Goal: Information Seeking & Learning: Learn about a topic

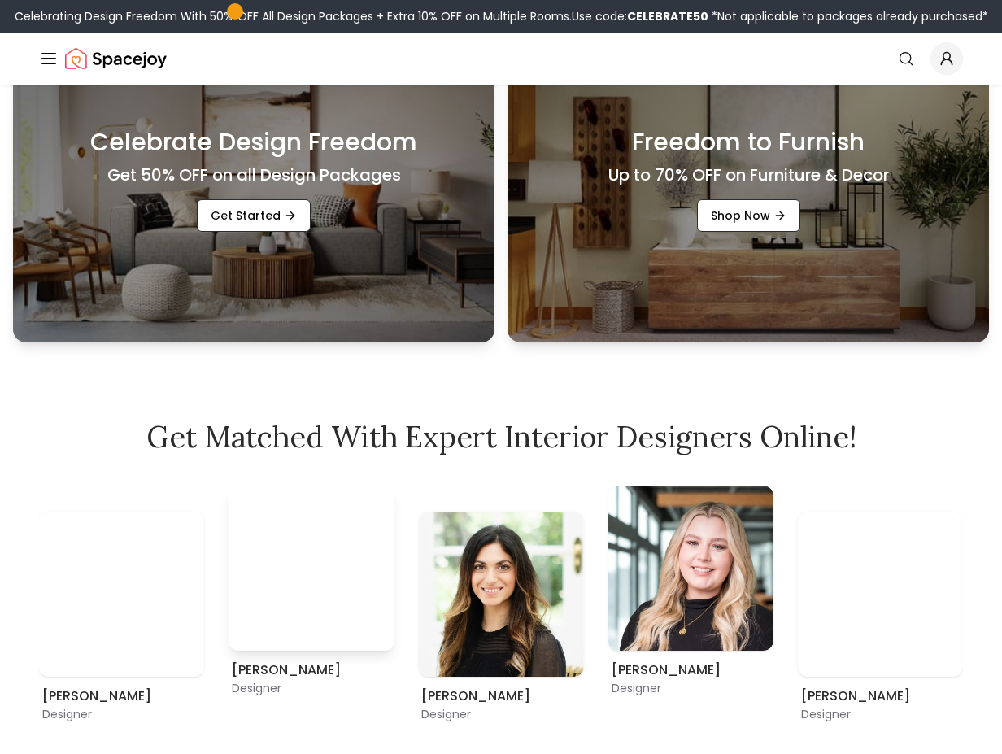
scroll to position [878, 0]
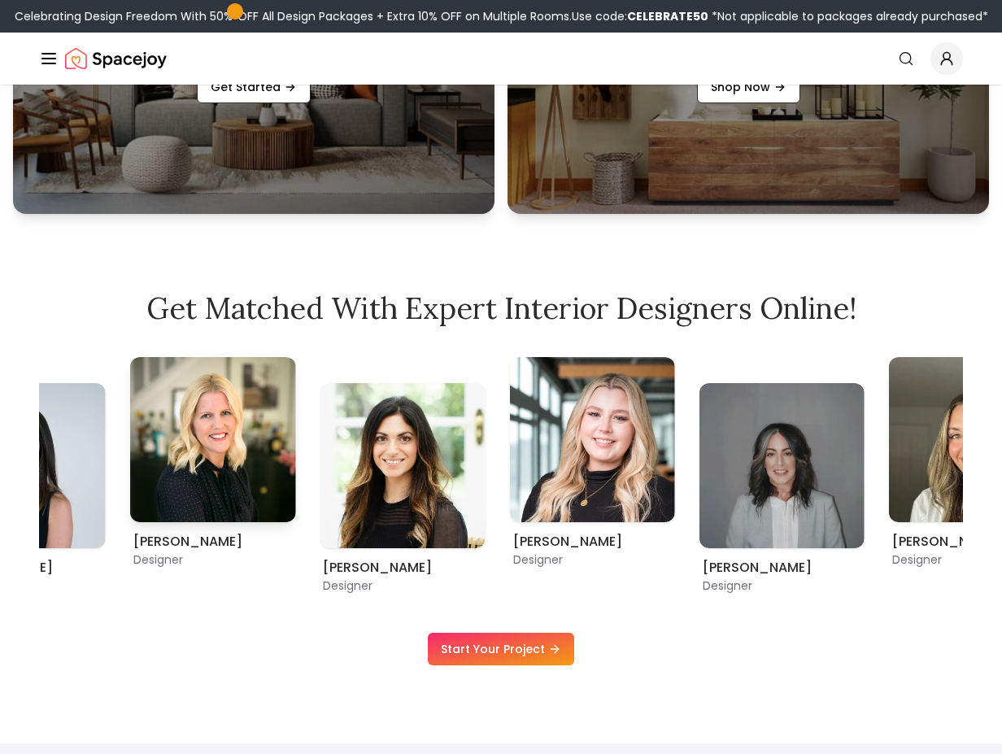
click at [220, 397] on img "3 / 9" at bounding box center [212, 439] width 165 height 165
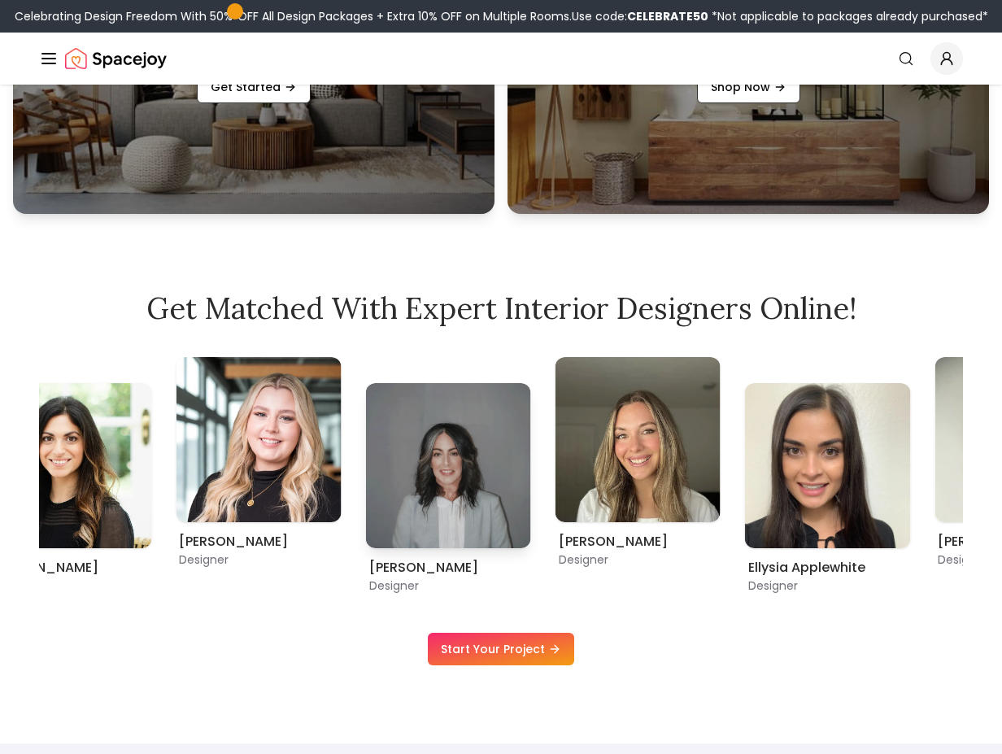
click at [366, 414] on img "6 / 9" at bounding box center [448, 465] width 165 height 165
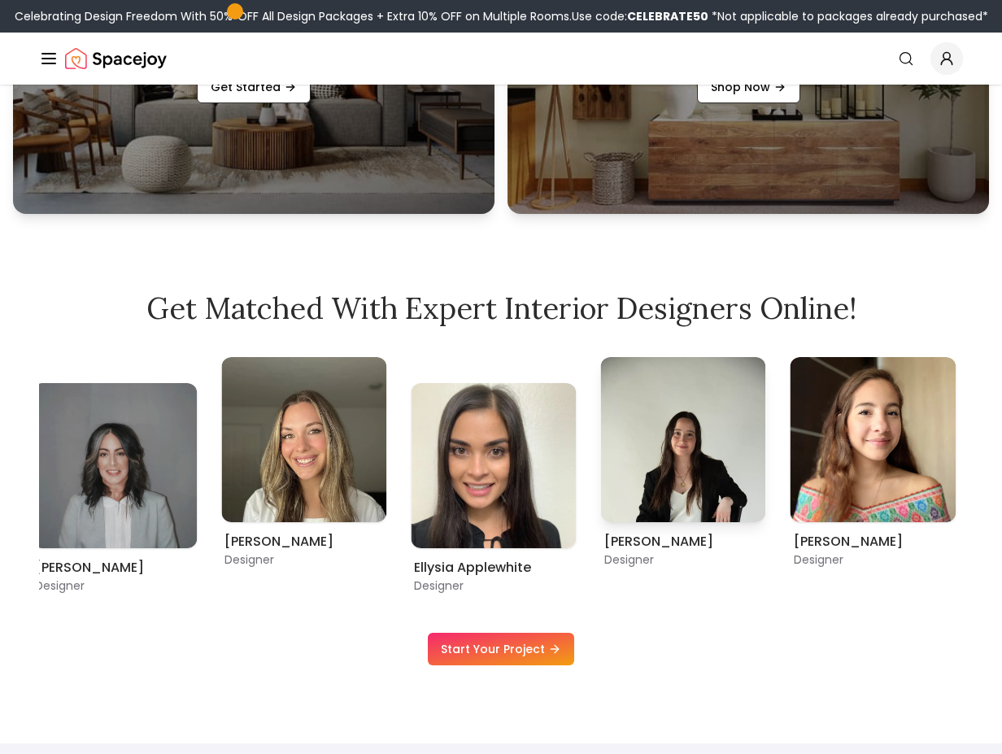
click at [601, 453] on img "9 / 9" at bounding box center [683, 439] width 165 height 165
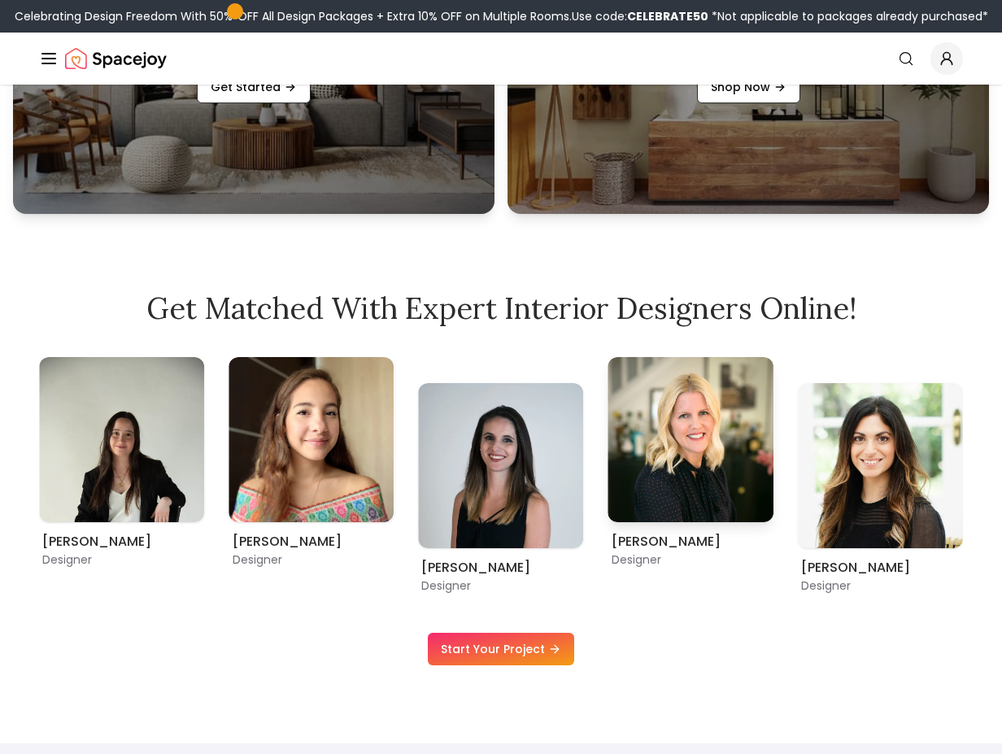
click at [608, 490] on img "3 / 9" at bounding box center [690, 439] width 165 height 165
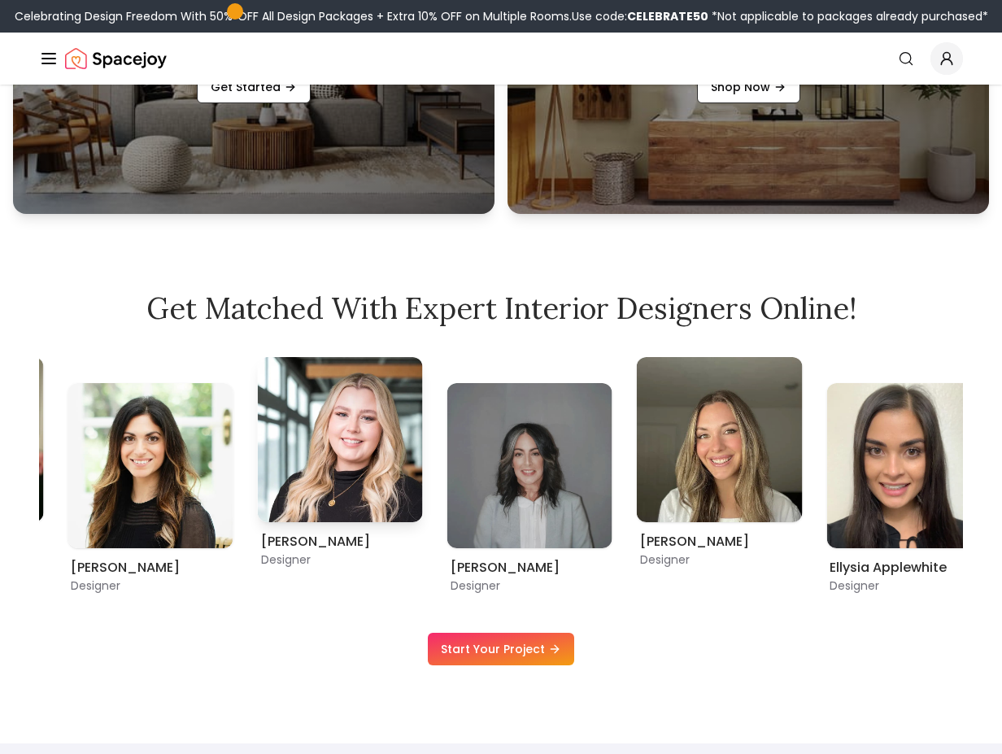
click at [291, 471] on img "5 / 9" at bounding box center [340, 439] width 165 height 165
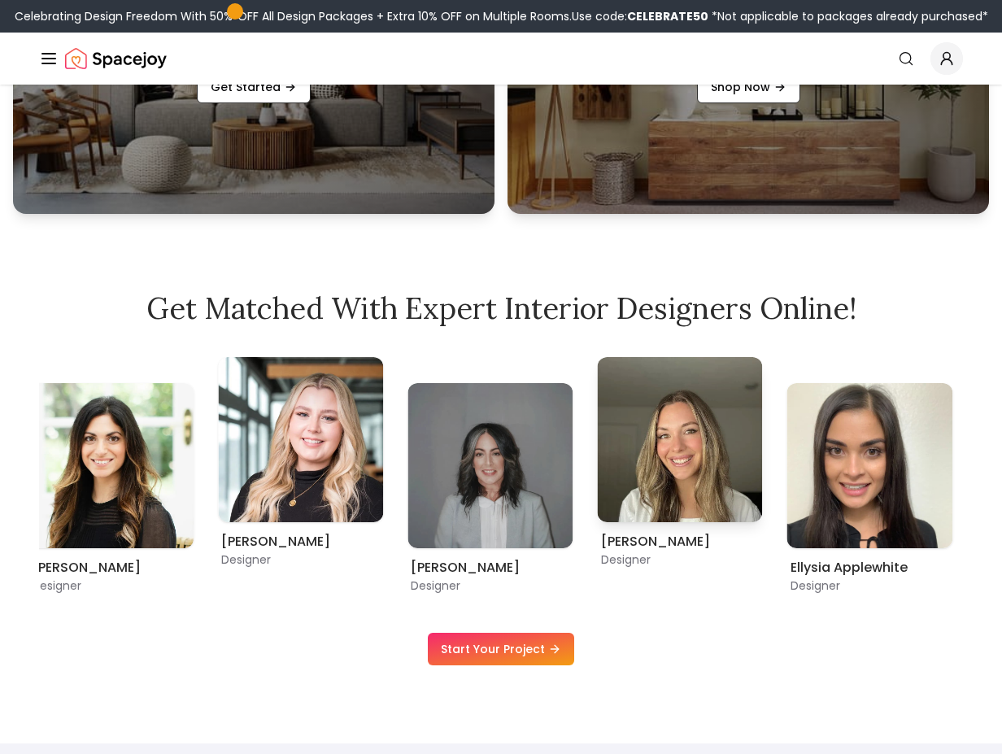
click at [598, 455] on img "7 / 9" at bounding box center [680, 439] width 165 height 165
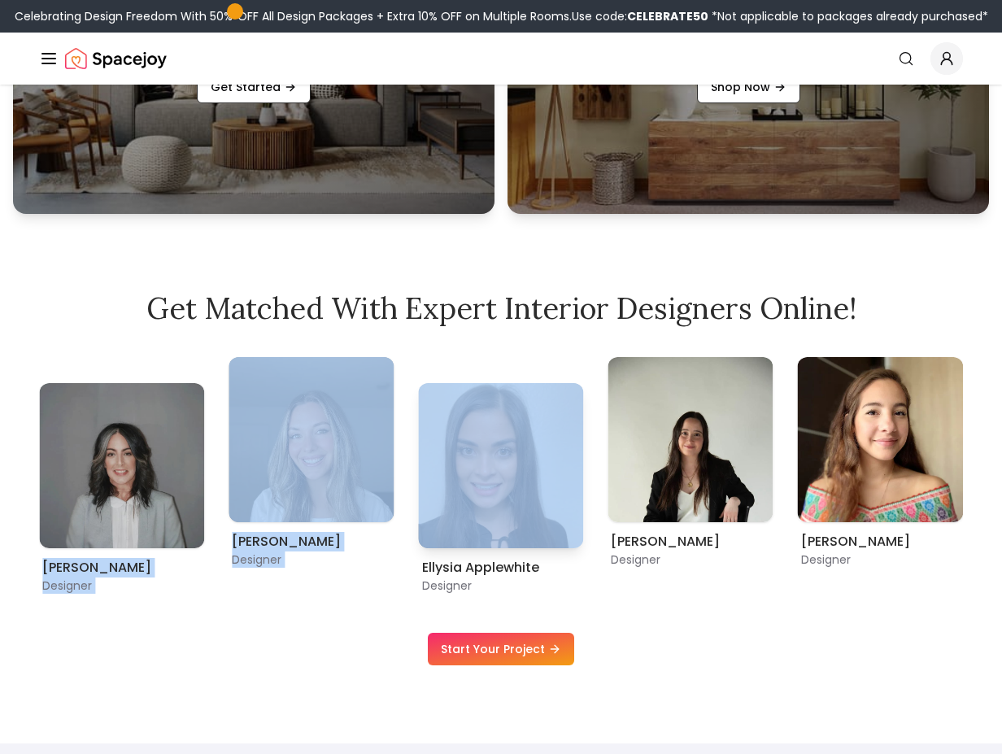
drag, startPoint x: 775, startPoint y: 466, endPoint x: 432, endPoint y: 467, distance: 343.2
click at [429, 467] on div "[PERSON_NAME] Designer [PERSON_NAME] Designer [PERSON_NAME] Designer [PERSON_NA…" at bounding box center [501, 475] width 924 height 237
click at [838, 572] on div "[PERSON_NAME] Designer [PERSON_NAME] Designer [PERSON_NAME] Designer [PERSON_NA…" at bounding box center [501, 475] width 924 height 237
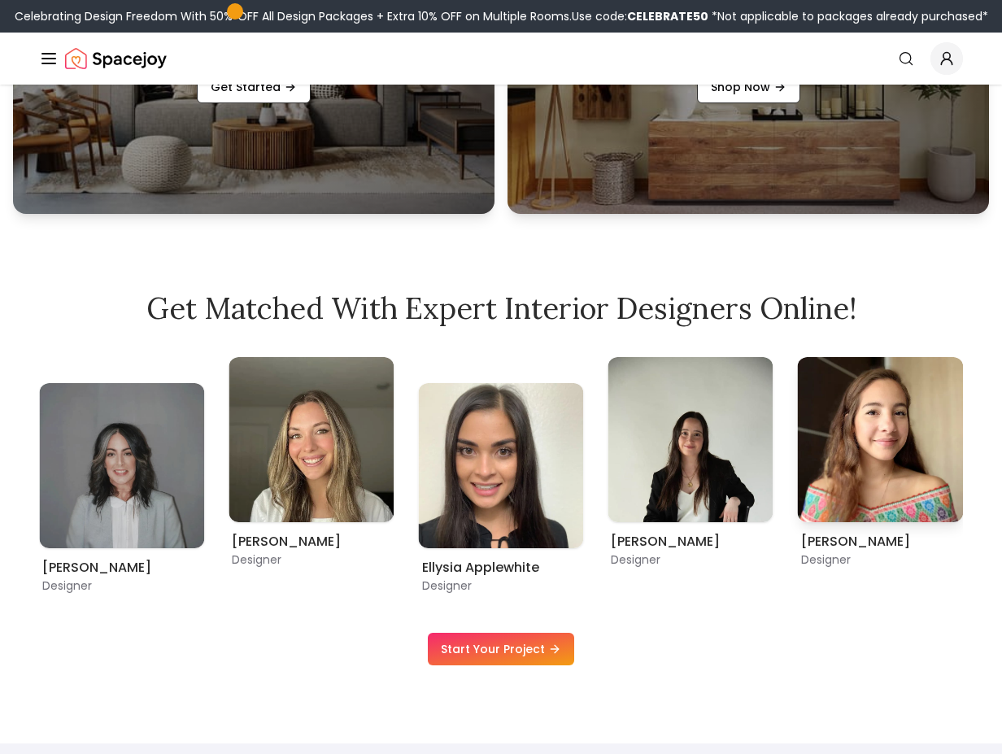
click at [831, 560] on p "Designer" at bounding box center [880, 559] width 159 height 16
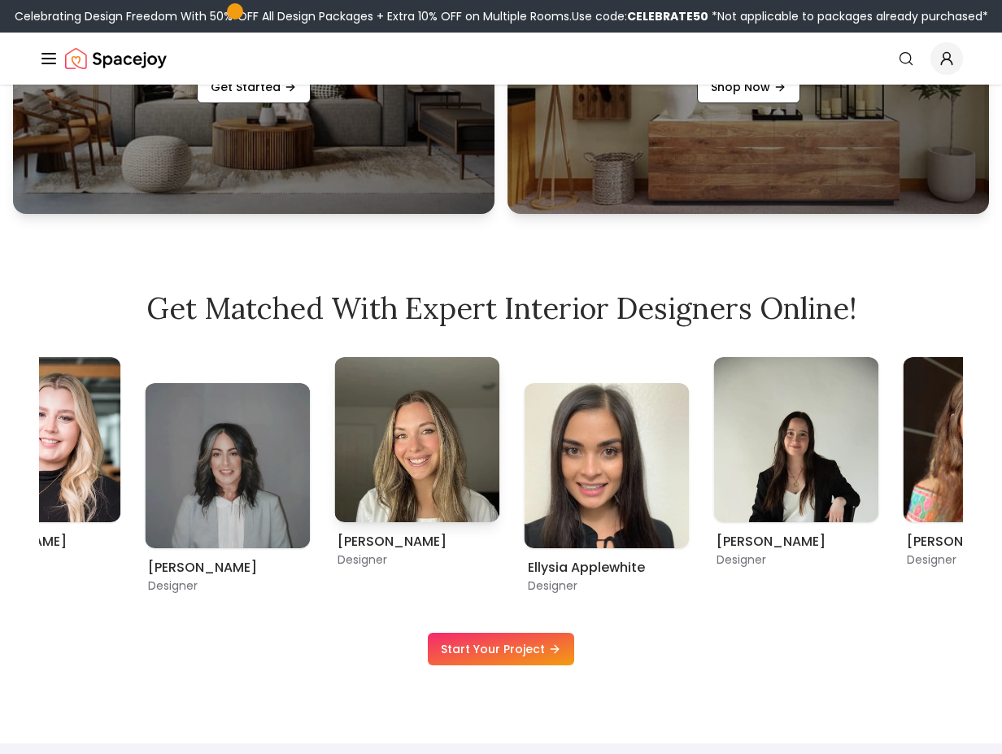
click at [499, 455] on div "[PERSON_NAME] Designer [PERSON_NAME] Designer [PERSON_NAME] Designer [PERSON_NA…" at bounding box center [38, 475] width 924 height 237
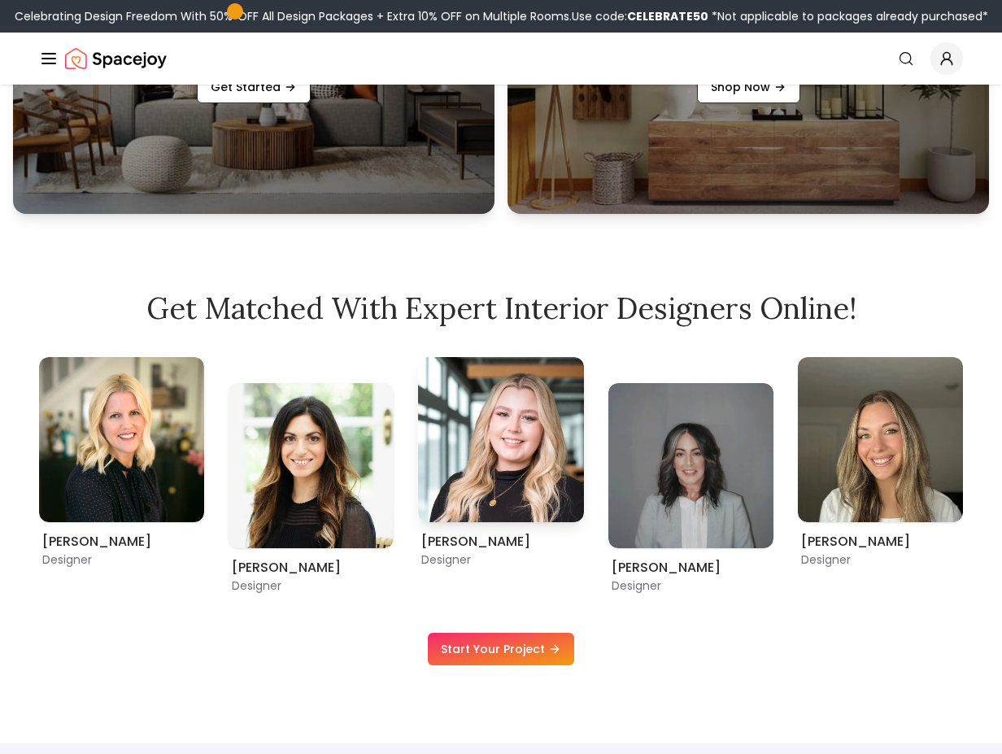
click at [678, 458] on div "[PERSON_NAME] Designer [PERSON_NAME] Designer [PERSON_NAME] Designer [PERSON_NA…" at bounding box center [501, 475] width 924 height 237
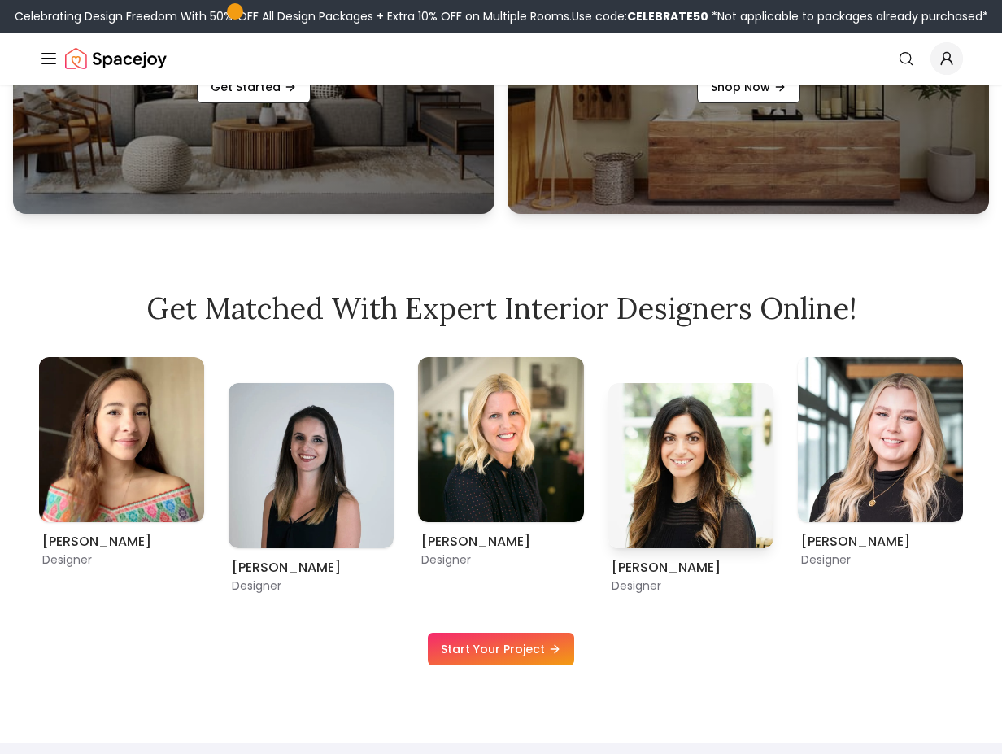
click at [773, 435] on img "4 / 9" at bounding box center [690, 465] width 165 height 165
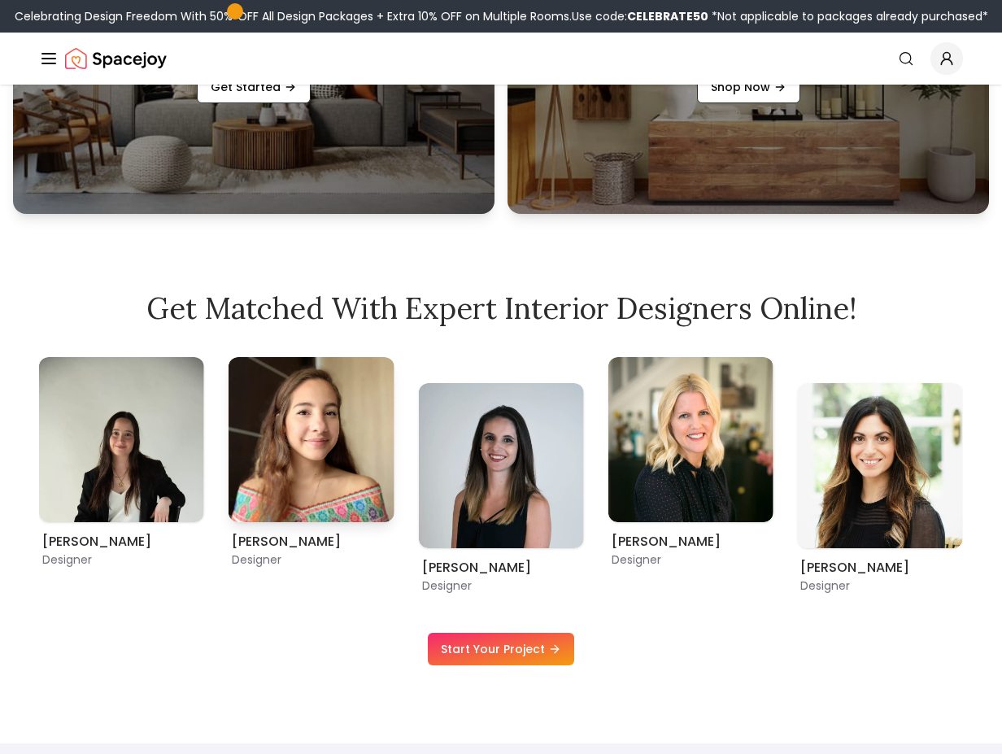
click at [394, 414] on img "1 / 9" at bounding box center [311, 439] width 165 height 165
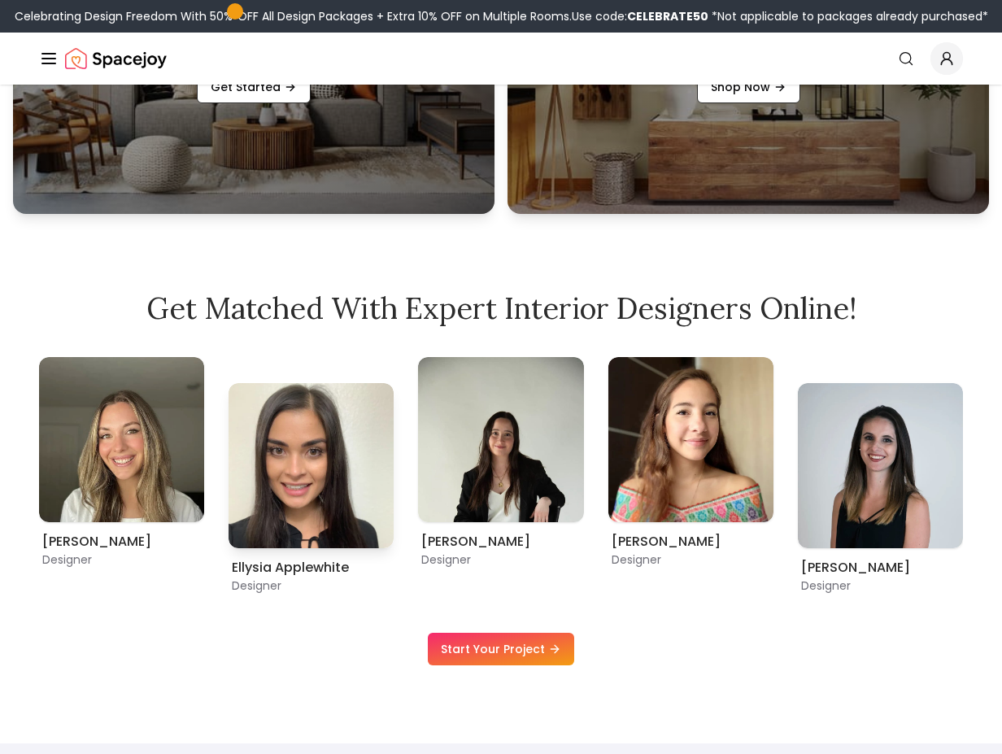
click at [394, 417] on img "8 / 9" at bounding box center [311, 465] width 165 height 165
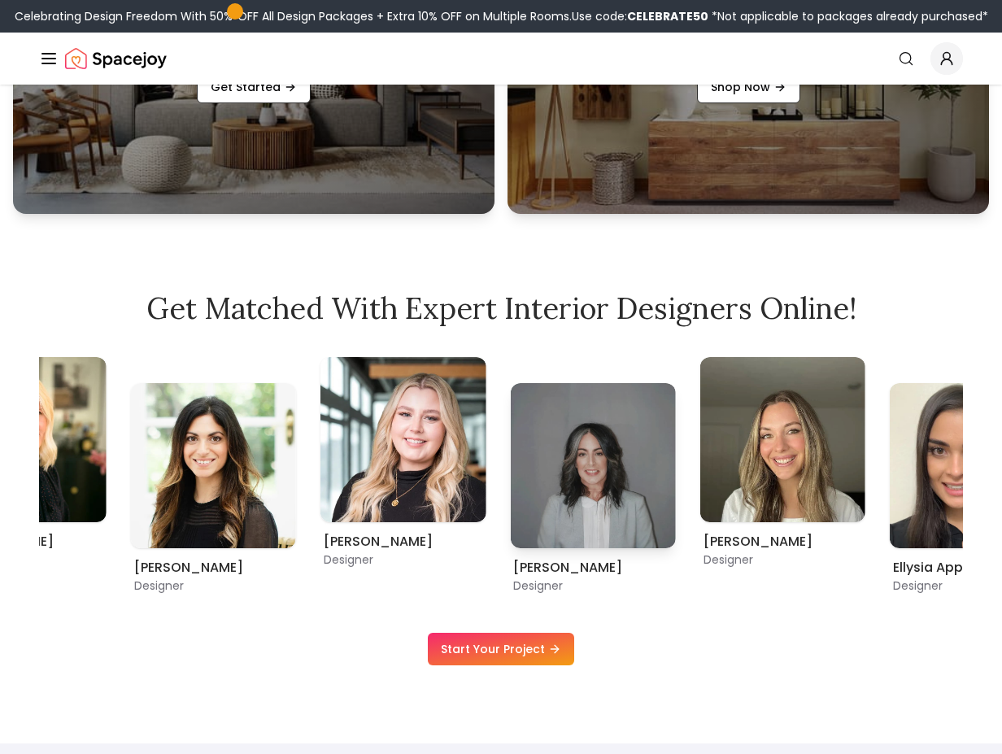
click at [734, 396] on div "[PERSON_NAME] Designer [PERSON_NAME] Designer [PERSON_NAME] Designer [PERSON_NA…" at bounding box center [403, 475] width 924 height 237
